Goal: Complete application form

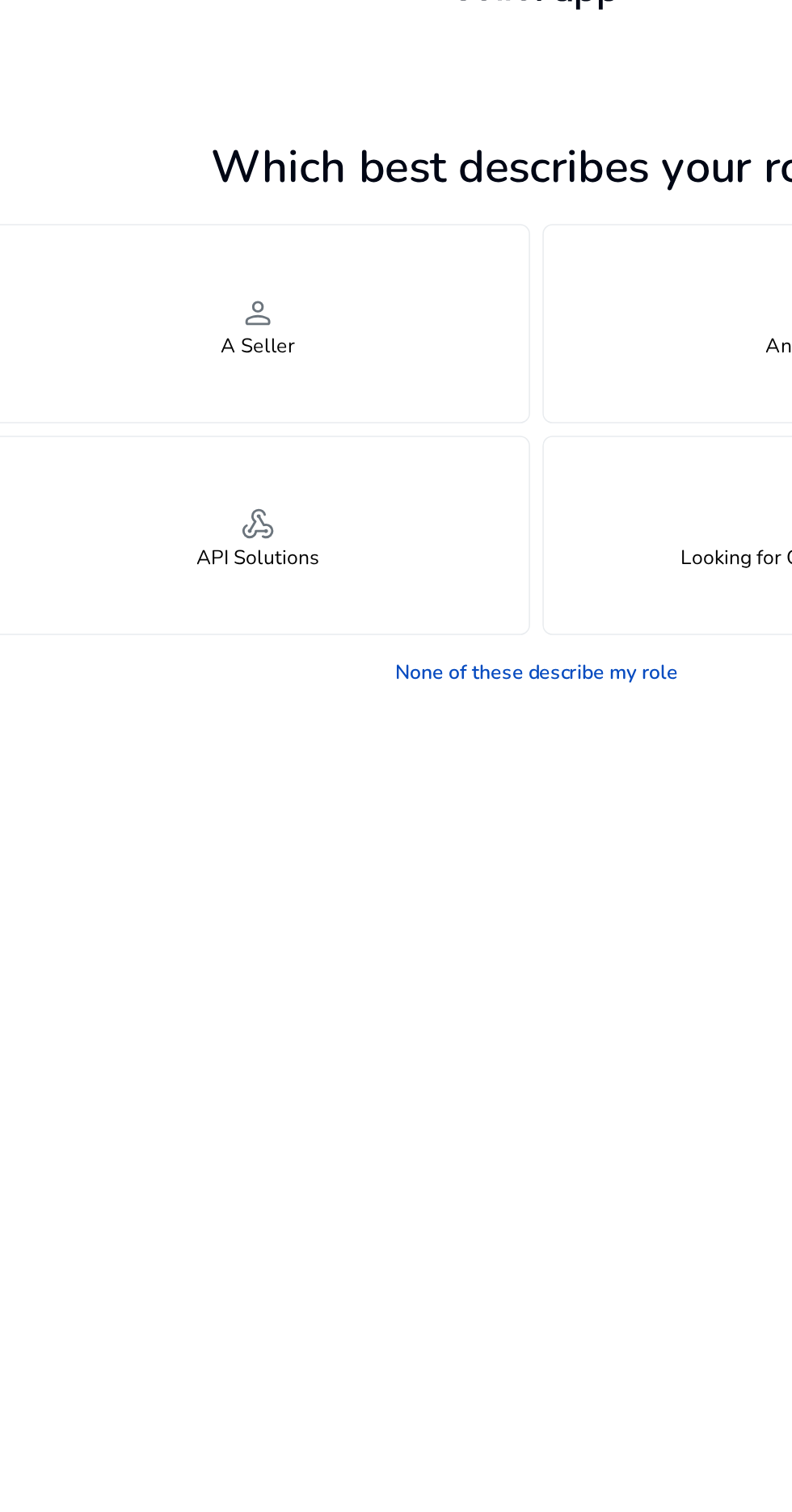
click at [198, 262] on h4 "A Seller" at bounding box center [215, 264] width 49 height 15
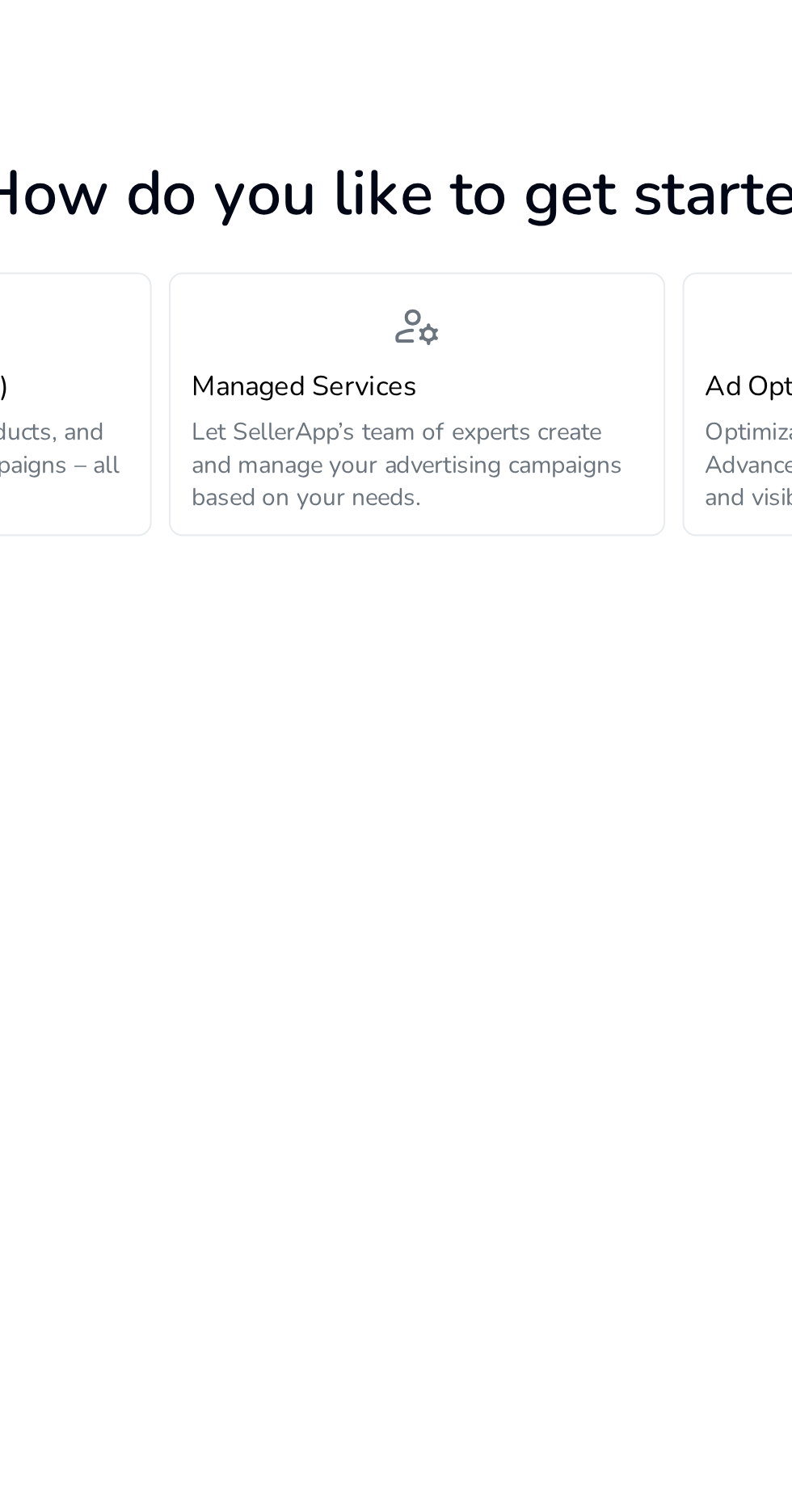
click at [392, 282] on p "Let SellerApp’s team of experts create and manage your advertising campaigns ba…" at bounding box center [396, 275] width 212 height 46
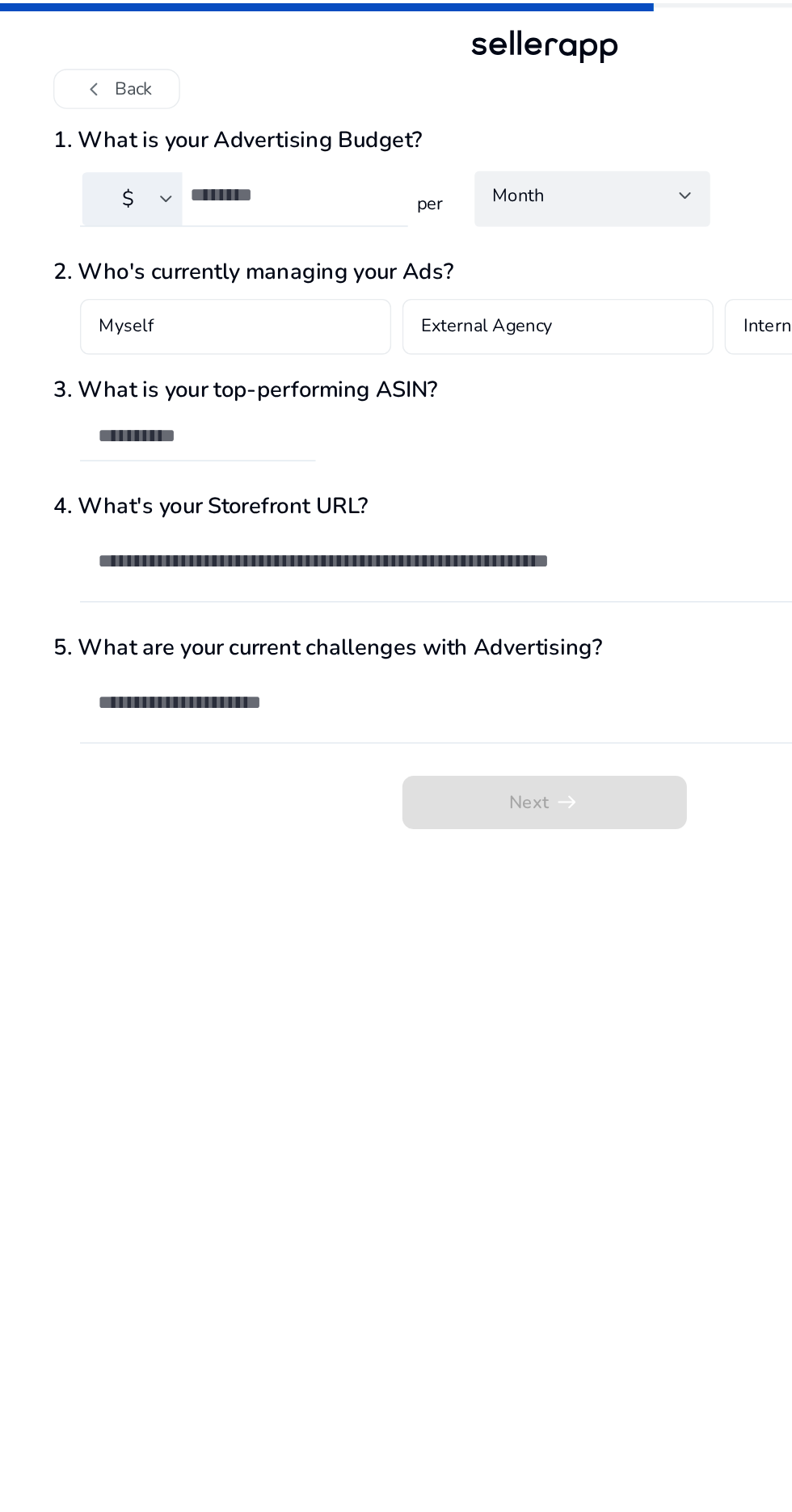
click at [88, 237] on h4 "Myself" at bounding box center [92, 238] width 40 height 19
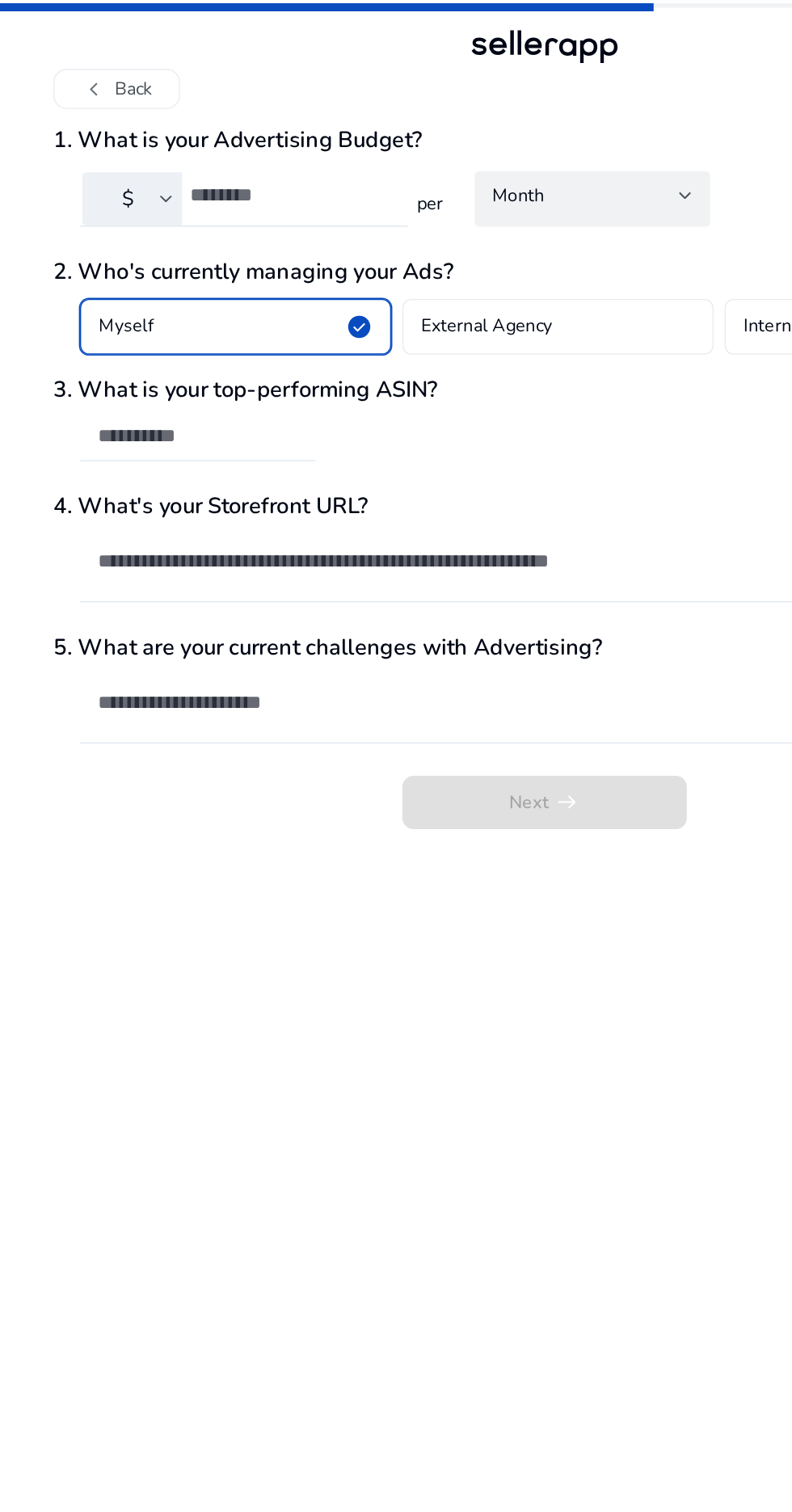
click at [144, 146] on input "number" at bounding box center [211, 141] width 146 height 18
type input "*"
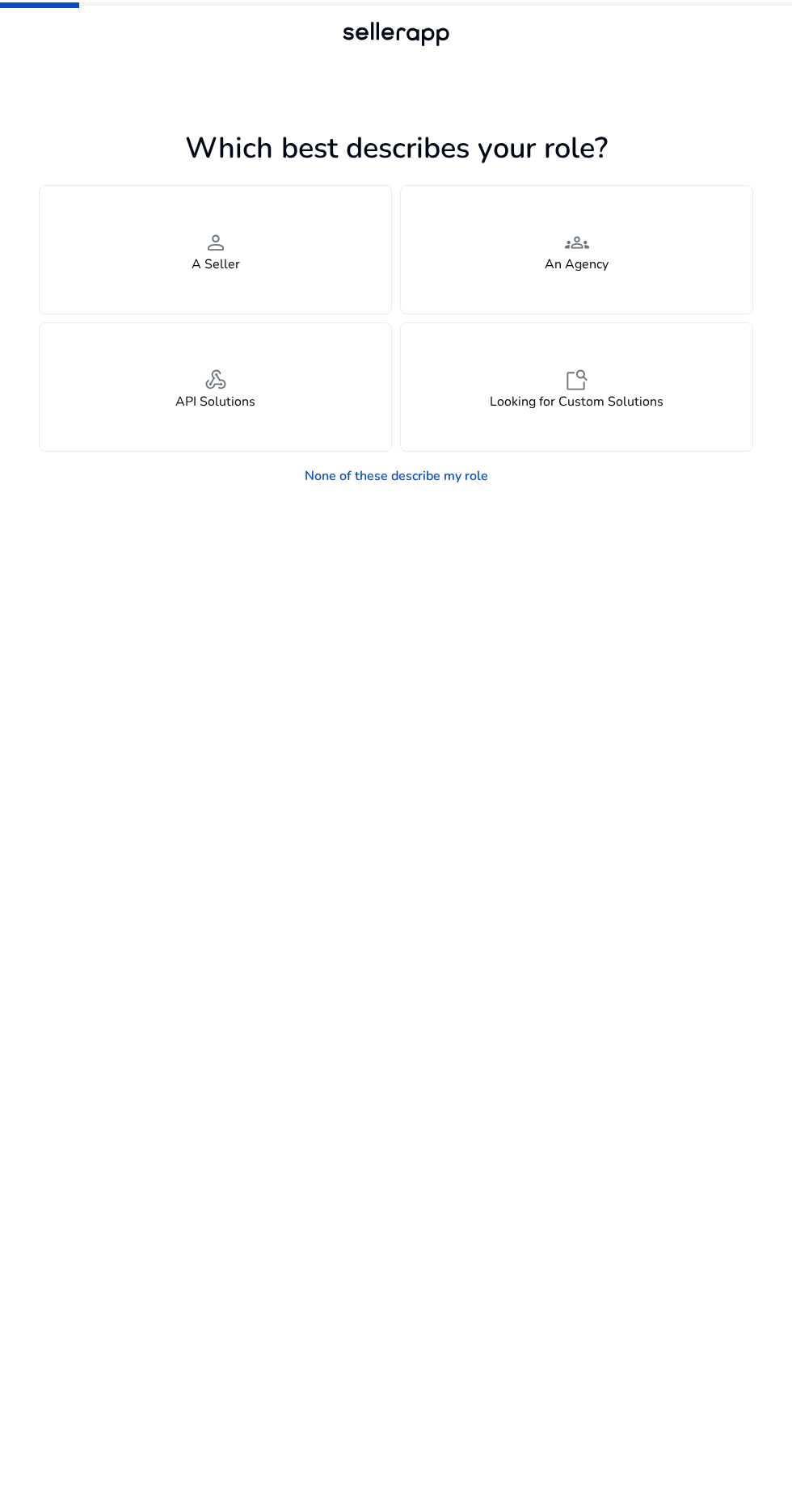
scroll to position [107, 0]
